Goal: Information Seeking & Learning: Learn about a topic

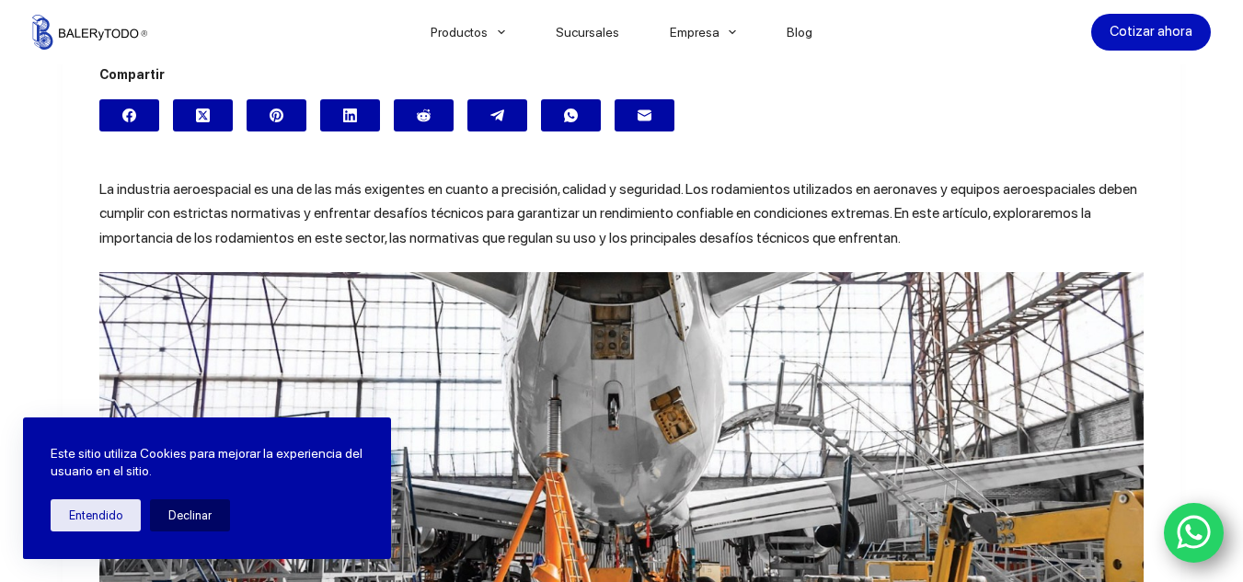
scroll to position [524, 0]
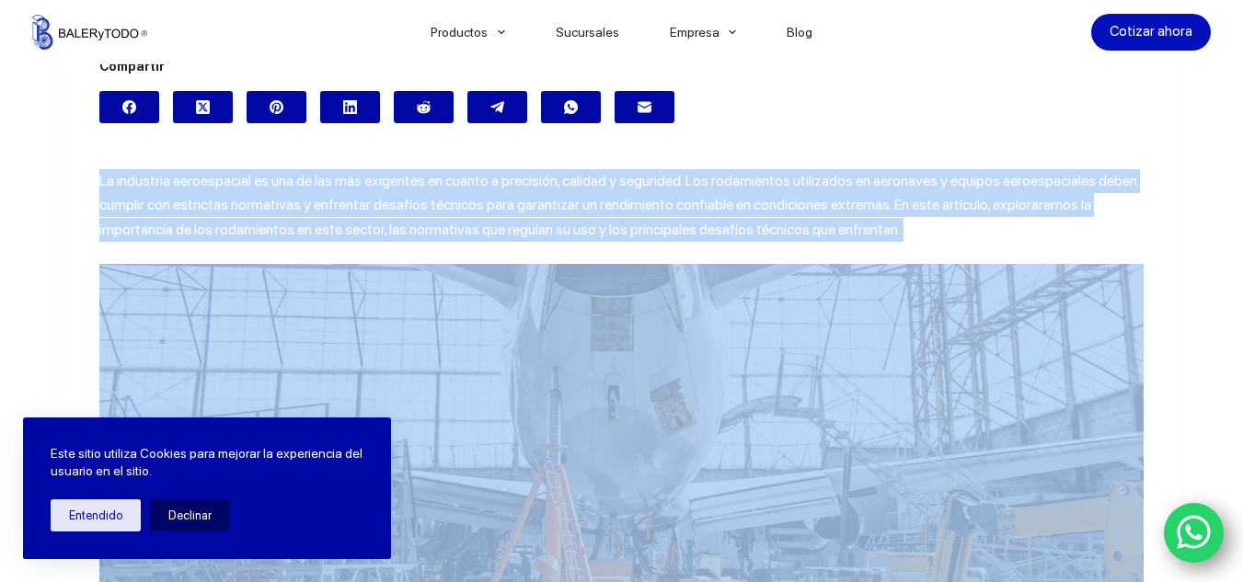
drag, startPoint x: 92, startPoint y: 177, endPoint x: 835, endPoint y: 249, distance: 746.1
copy div "La industria aeroespacial es una de las más exigentes en cuanto a precisión, ca…"
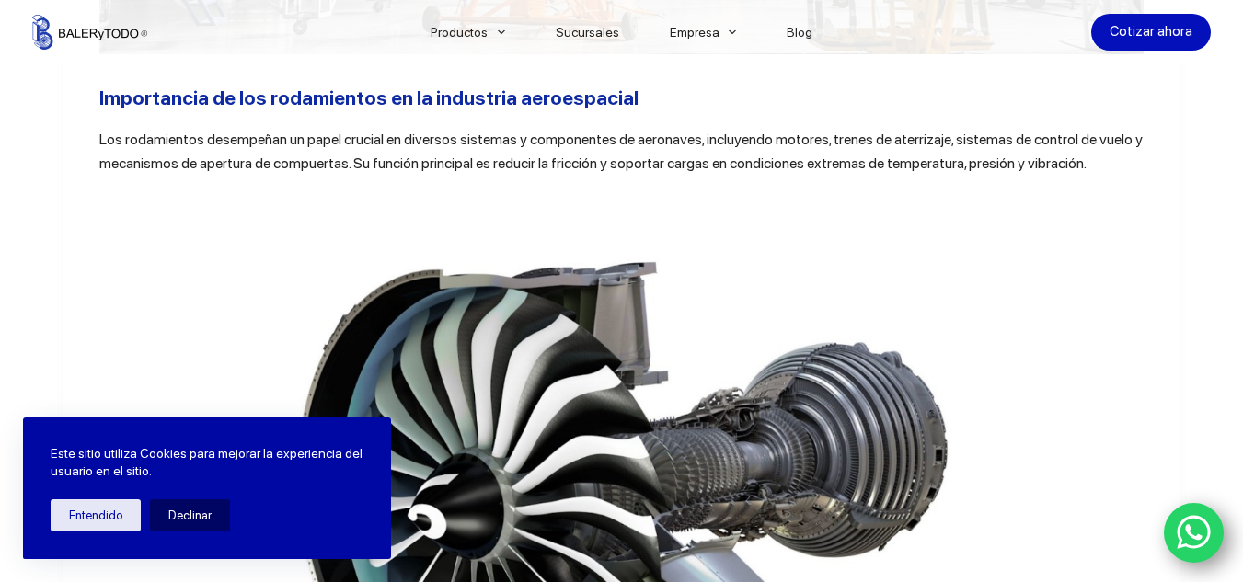
scroll to position [1149, 0]
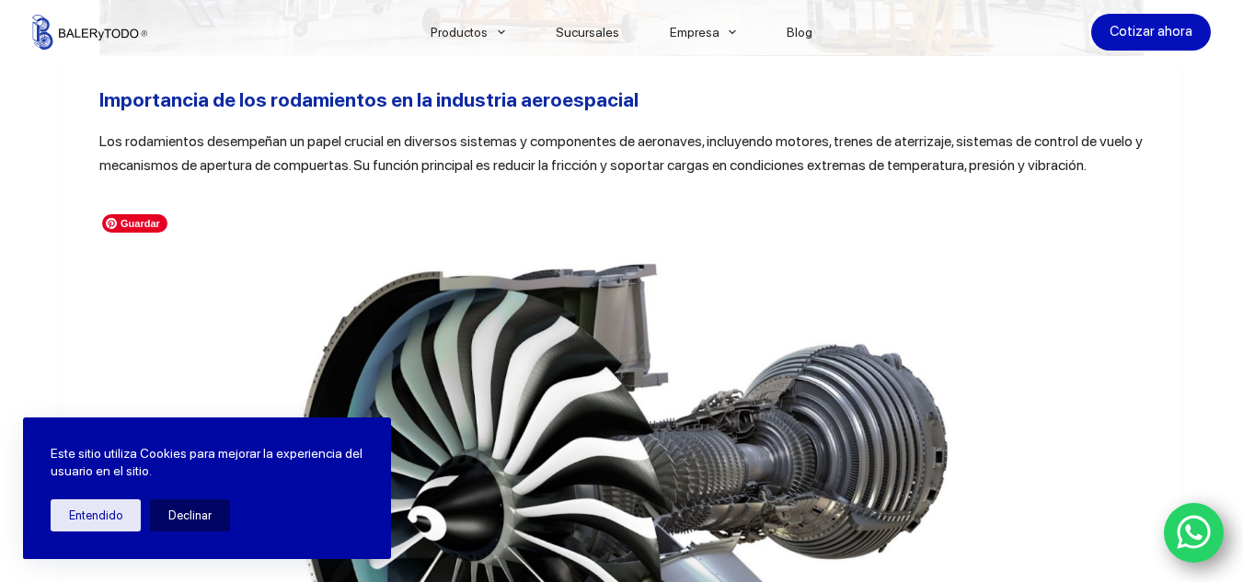
drag, startPoint x: 89, startPoint y: 98, endPoint x: 536, endPoint y: 219, distance: 463.4
click at [536, 219] on img at bounding box center [621, 494] width 1045 height 588
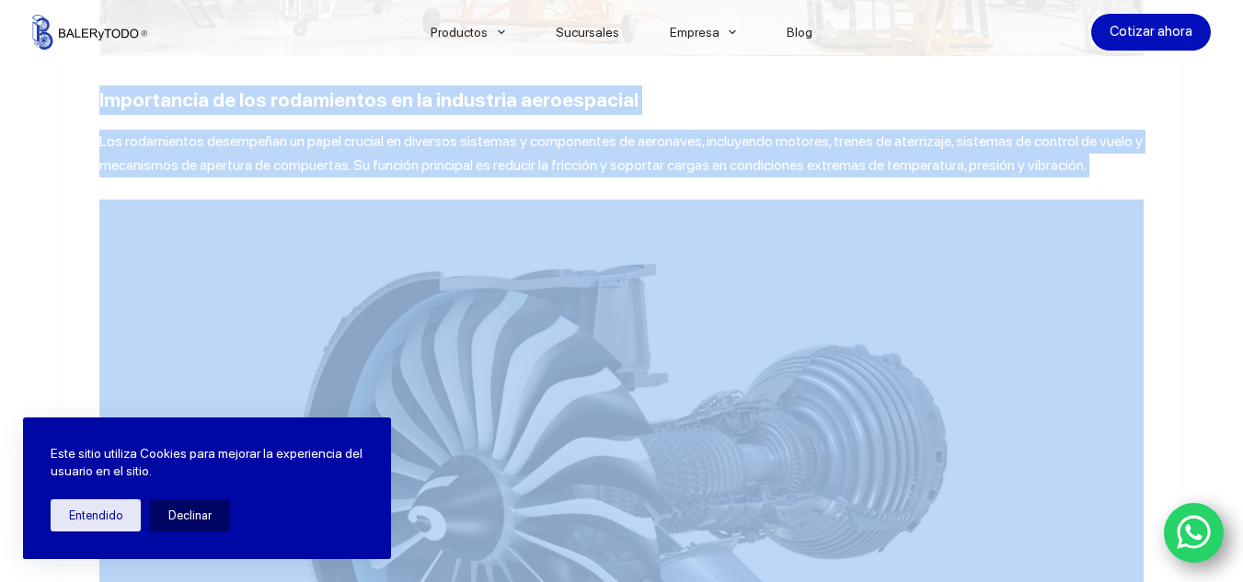
drag, startPoint x: 90, startPoint y: 98, endPoint x: 1020, endPoint y: 192, distance: 935.0
copy div "Importancia de los rodamientos en la industria aeroespacial Los rodamientos des…"
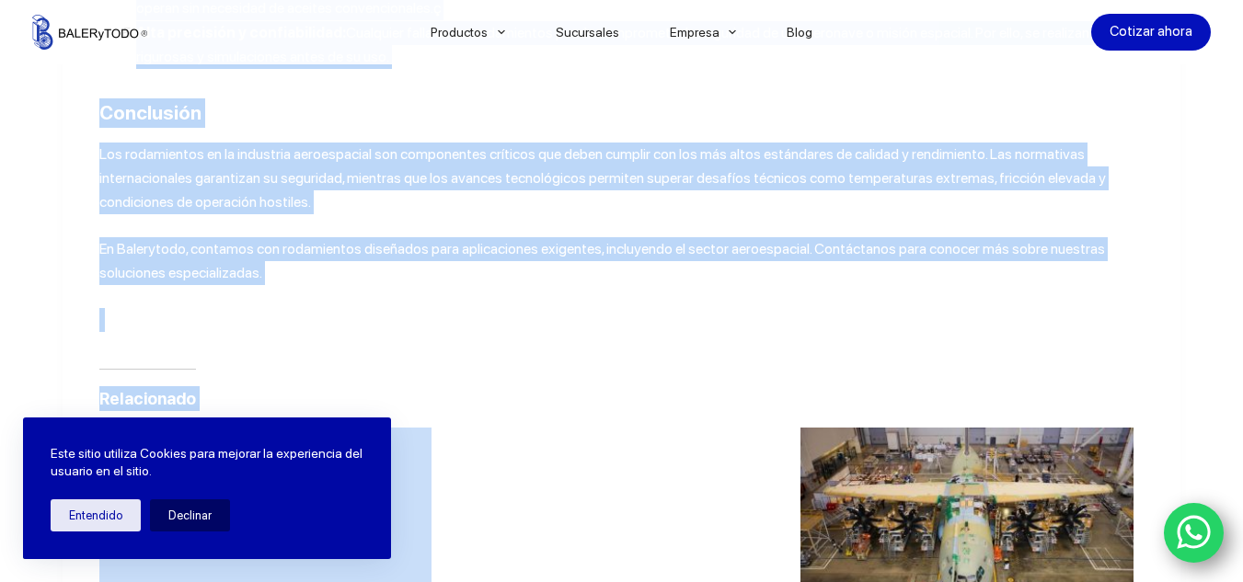
scroll to position [3169, 0]
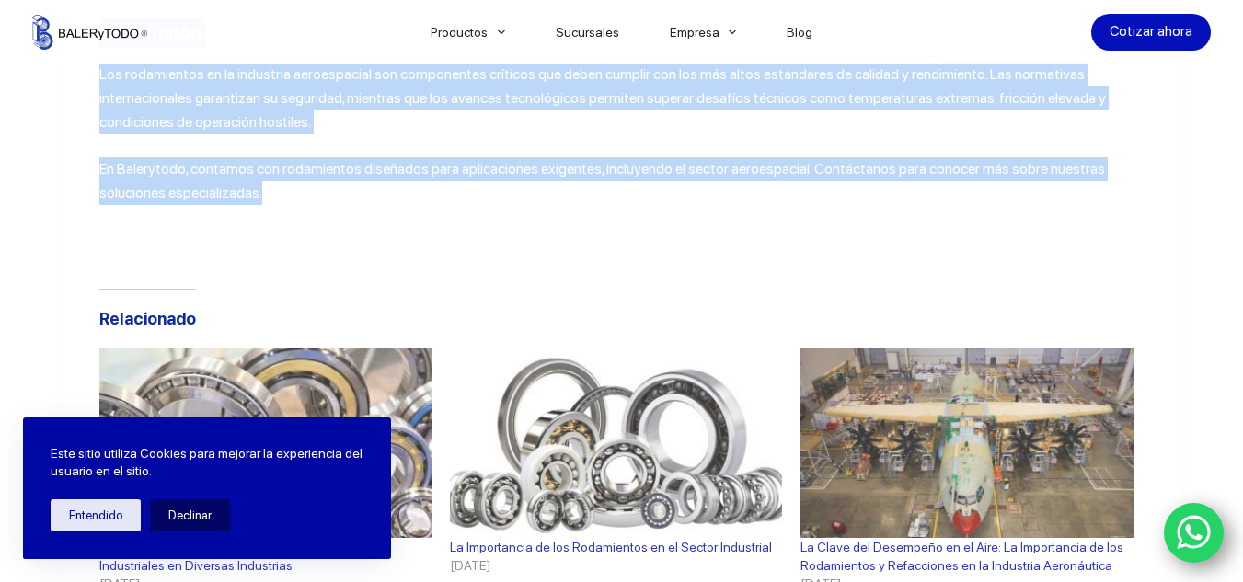
drag, startPoint x: 87, startPoint y: 120, endPoint x: 278, endPoint y: 207, distance: 209.6
copy div "Loremipsumdo sitametcons: Adipisc elitse: Doeiusmodte inc utlabore etdol magnaa…"
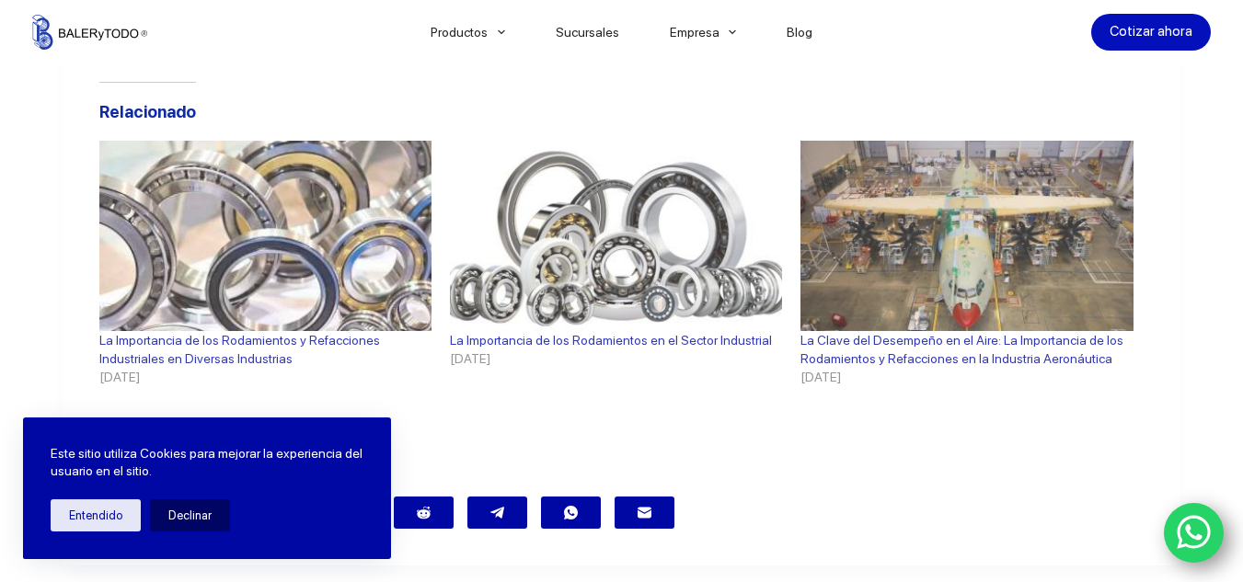
scroll to position [3384, 0]
